Goal: Information Seeking & Learning: Learn about a topic

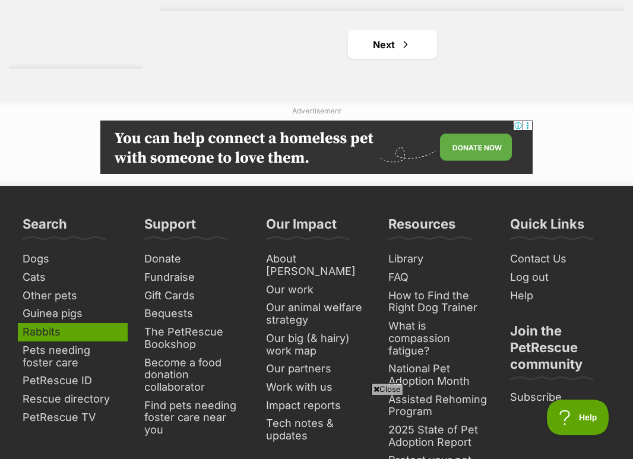
click at [54, 331] on link "Rabbits" at bounding box center [73, 332] width 110 height 18
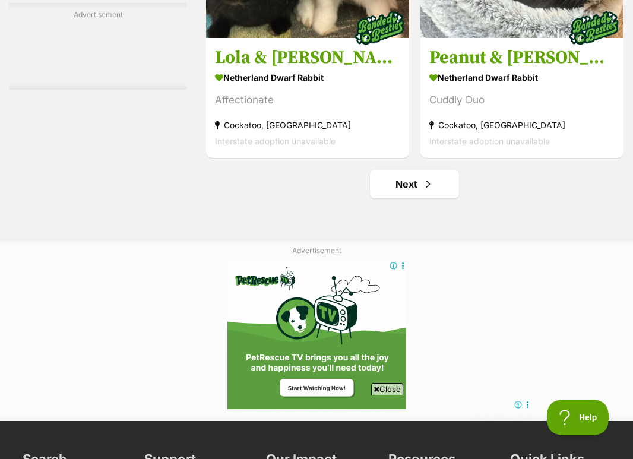
scroll to position [3631, 0]
